Goal: Check status: Check status

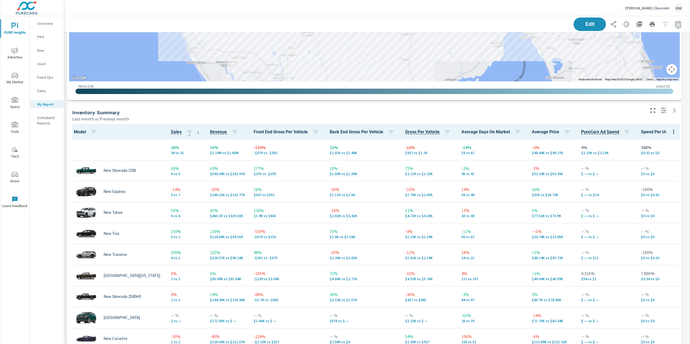
scroll to position [688, 0]
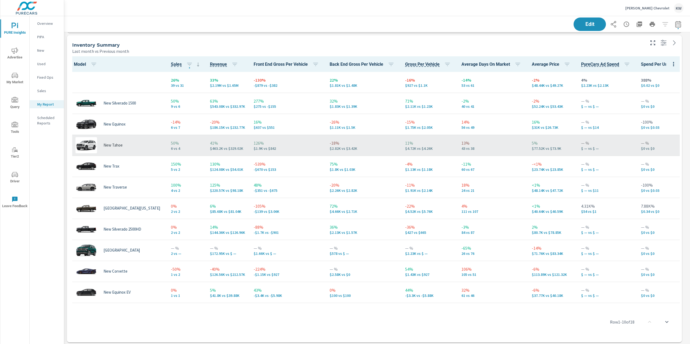
scroll to position [676, 0]
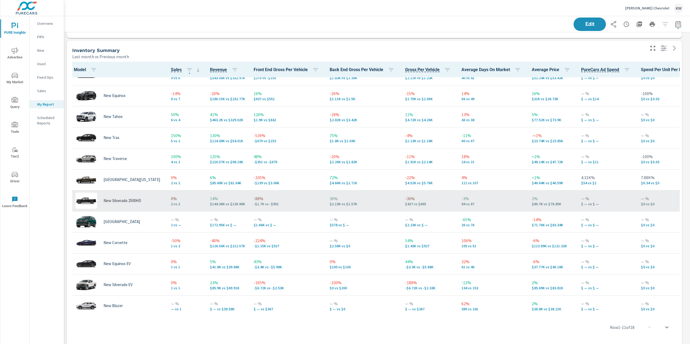
scroll to position [36, 0]
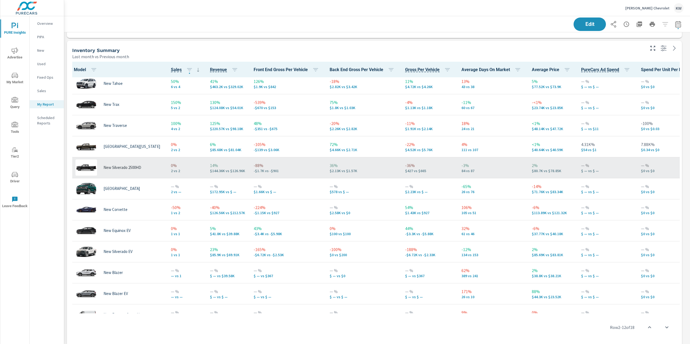
scroll to position [71, 0]
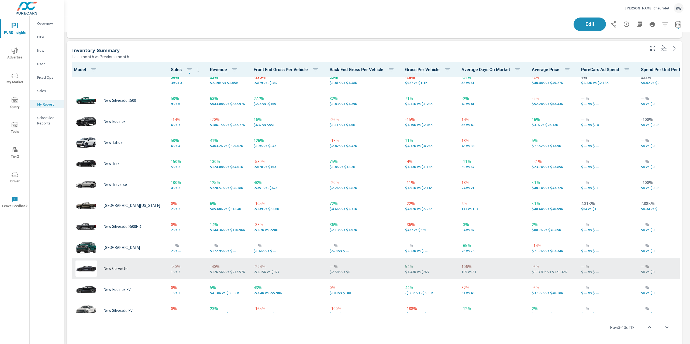
scroll to position [8, 0]
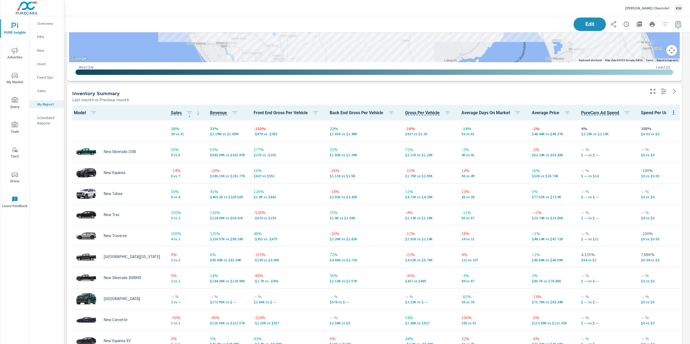
scroll to position [632, 0]
